Goal: Transaction & Acquisition: Purchase product/service

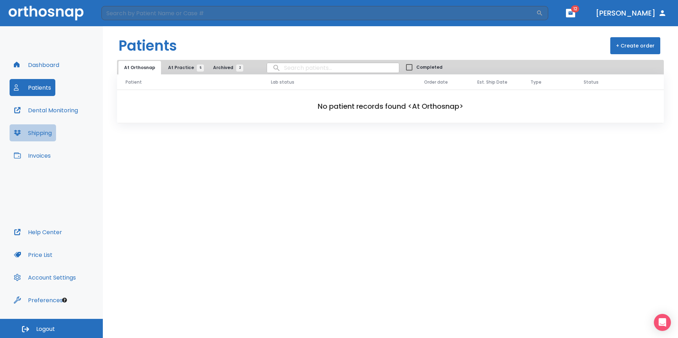
click at [20, 127] on button "Shipping" at bounding box center [33, 132] width 46 height 17
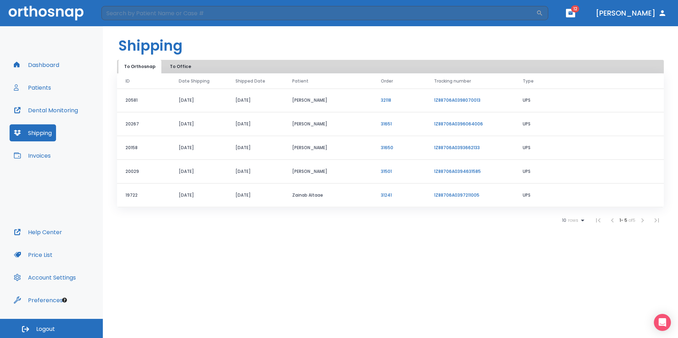
click at [364, 196] on link "1Z88706A0397211005" at bounding box center [456, 195] width 45 height 6
click at [56, 86] on div "Dashboard Patients Dental Monitoring Shipping Invoices" at bounding box center [52, 139] width 84 height 167
click at [24, 94] on button "Patients" at bounding box center [33, 87] width 46 height 17
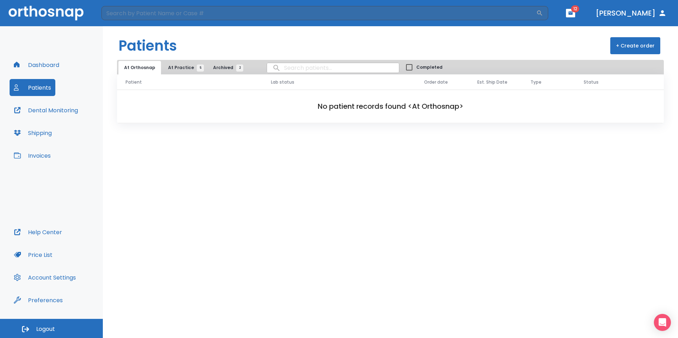
click at [179, 67] on span "At Practice 5" at bounding box center [184, 68] width 32 height 6
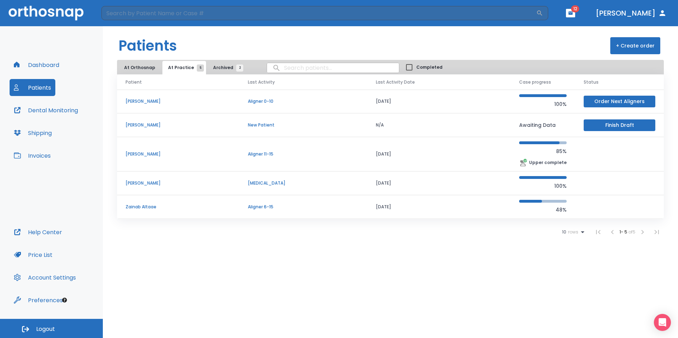
click at [135, 208] on p "Zainab Altaae" at bounding box center [177, 207] width 105 height 6
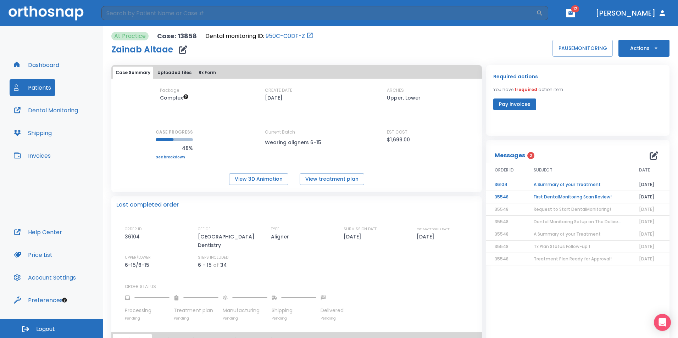
click at [364, 103] on button "Pay invoices" at bounding box center [514, 105] width 43 height 12
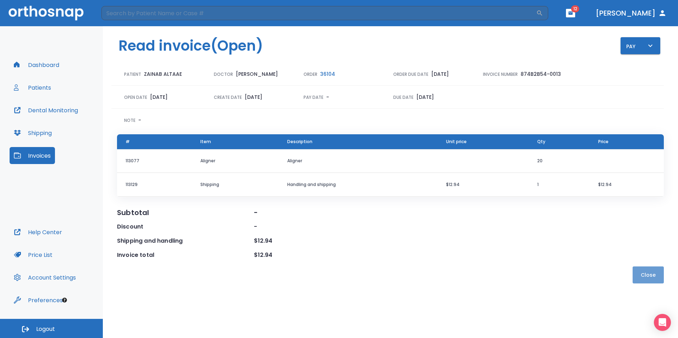
click at [364, 272] on button "Close" at bounding box center [647, 275] width 31 height 17
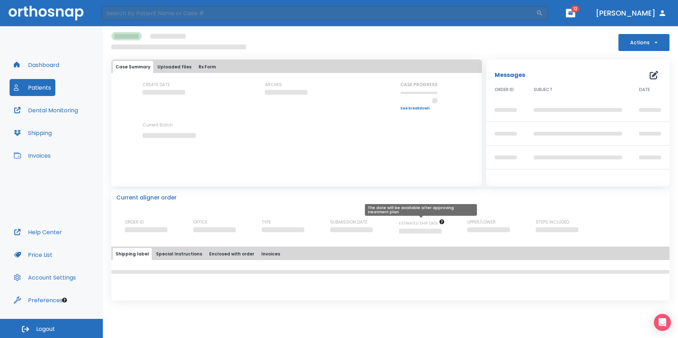
click at [364, 222] on icon "The date will be available after approving treatment plan" at bounding box center [441, 221] width 5 height 5
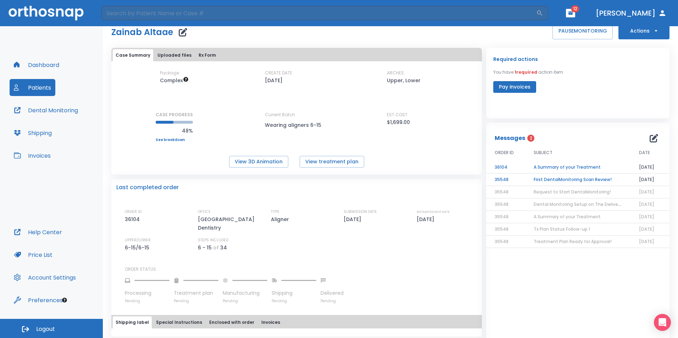
scroll to position [9, 0]
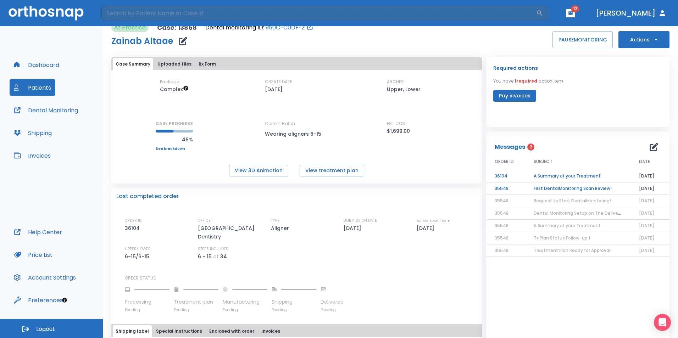
click at [511, 91] on button "Pay invoices" at bounding box center [514, 96] width 43 height 12
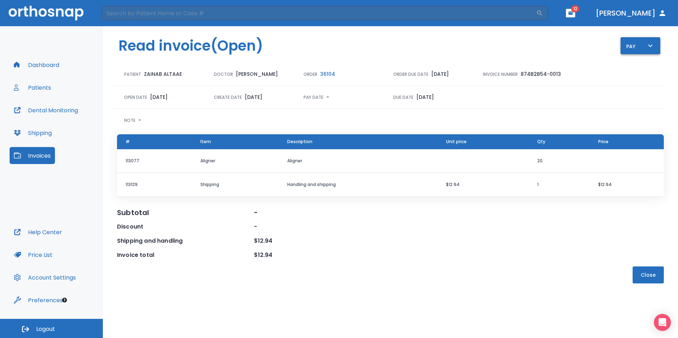
click at [631, 50] on div "Pay" at bounding box center [640, 45] width 28 height 9
click at [634, 61] on li "Pay online by CC" at bounding box center [644, 66] width 48 height 18
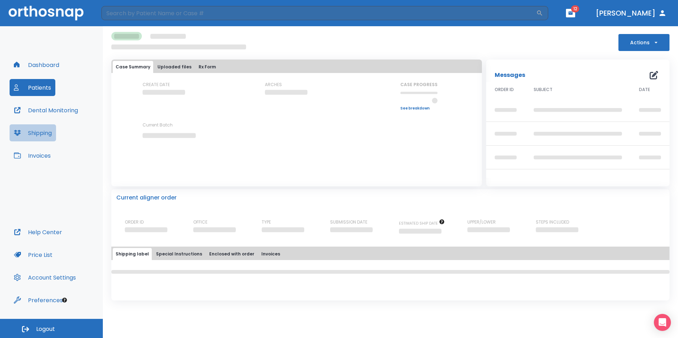
click at [51, 132] on button "Shipping" at bounding box center [33, 132] width 46 height 17
